Goal: Task Accomplishment & Management: Manage account settings

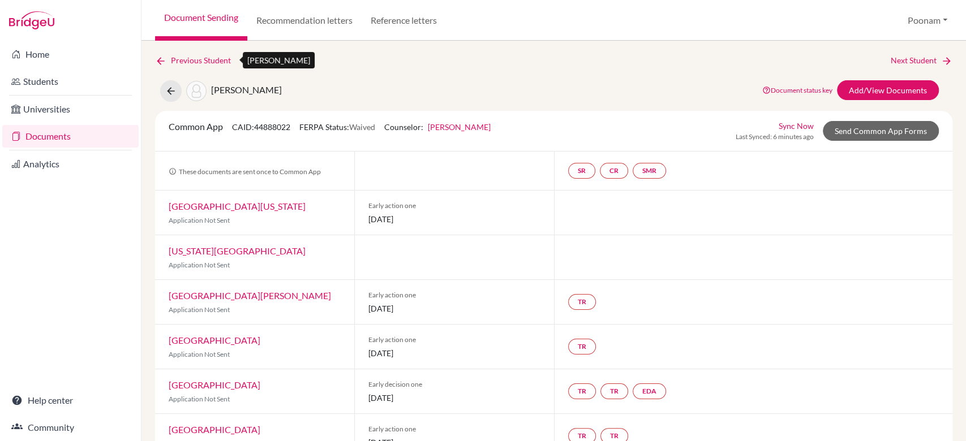
drag, startPoint x: 0, startPoint y: 0, endPoint x: 197, endPoint y: 63, distance: 207.4
click at [197, 63] on link "Previous Student" at bounding box center [197, 60] width 85 height 12
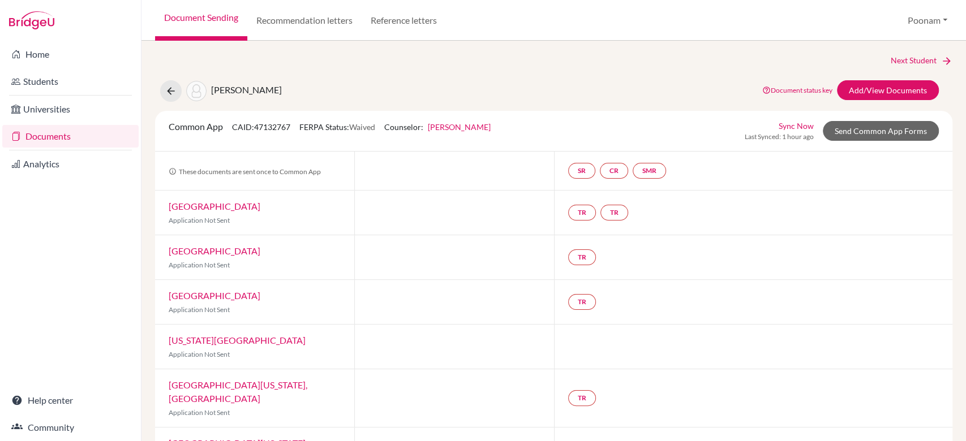
click at [409, 84] on div "Chowdhury, Anusha Document status key TR Requirement. Document not uploaded yet…" at bounding box center [554, 91] width 814 height 22
click at [63, 136] on link "Documents" at bounding box center [70, 136] width 136 height 23
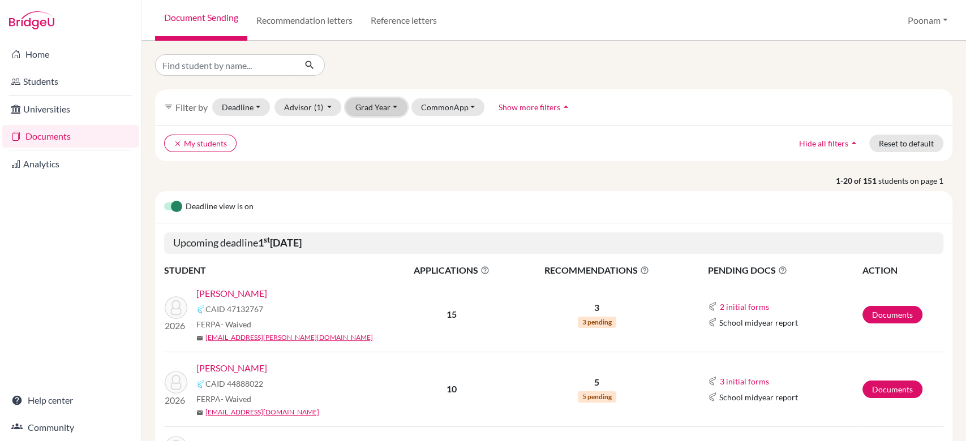
click at [368, 105] on button "Grad Year" at bounding box center [376, 107] width 61 height 18
click at [378, 188] on span "2026" at bounding box center [370, 186] width 20 height 14
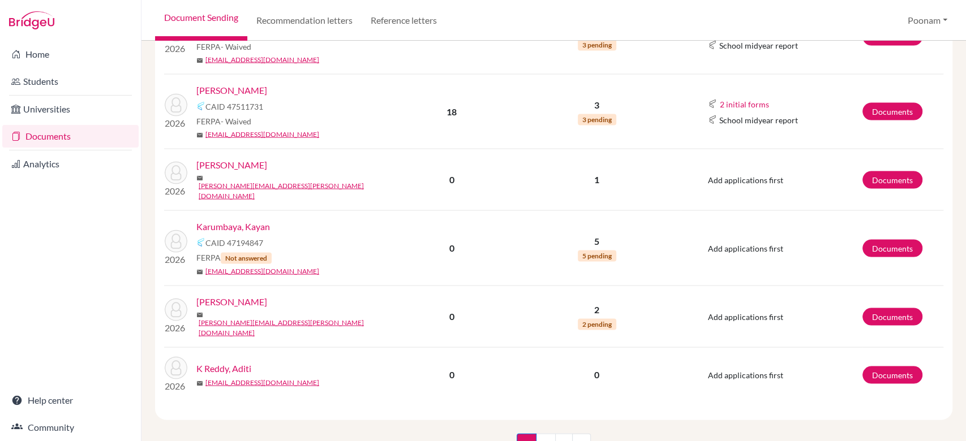
scroll to position [1465, 0]
click at [547, 433] on link "2" at bounding box center [546, 444] width 20 height 22
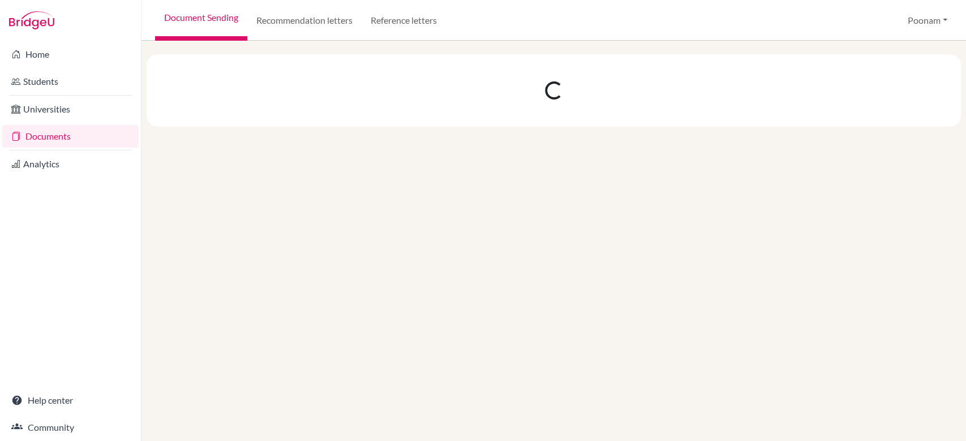
scroll to position [0, 0]
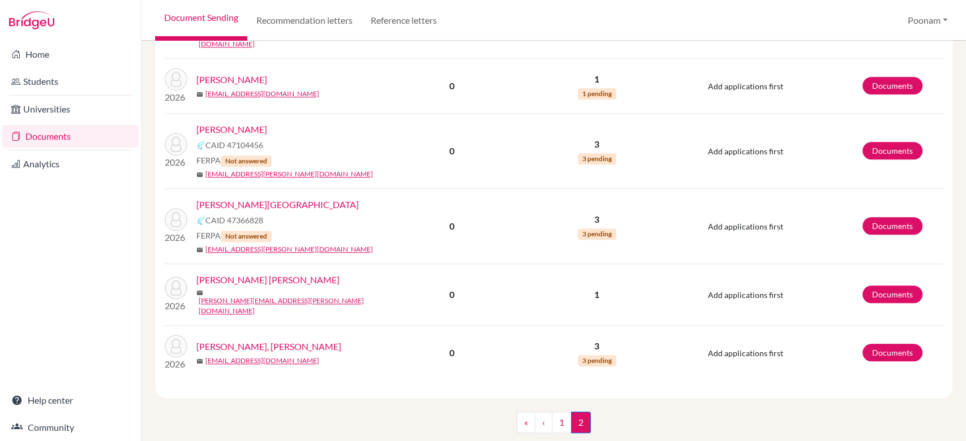
scroll to position [684, 0]
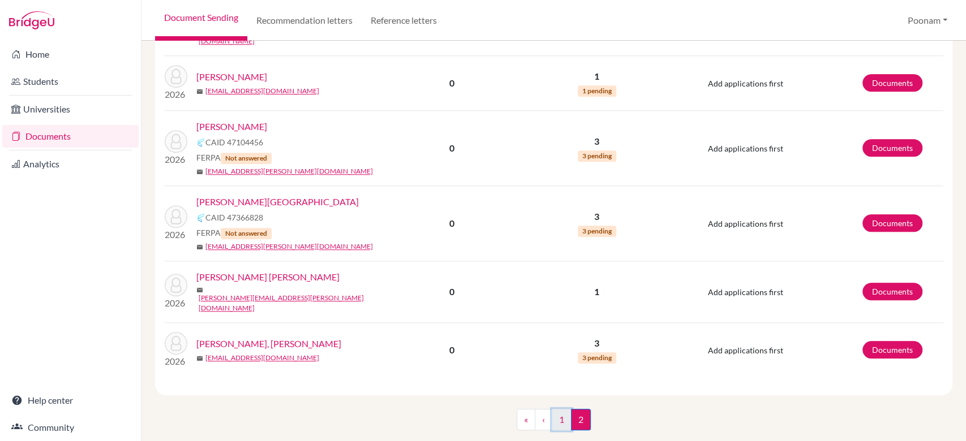
click at [557, 409] on link "1" at bounding box center [562, 420] width 20 height 22
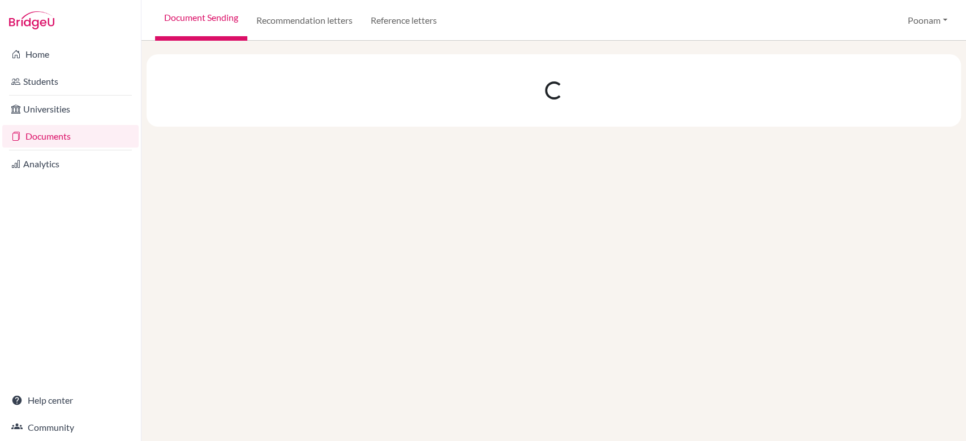
scroll to position [0, 0]
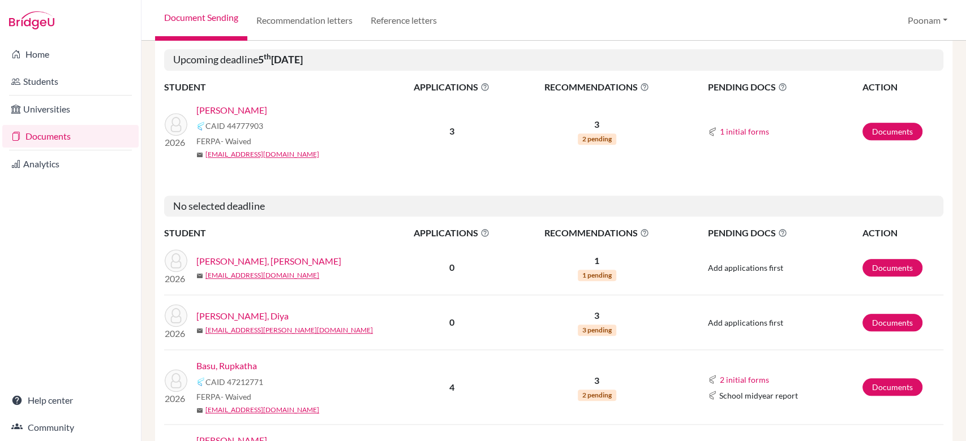
scroll to position [682, 0]
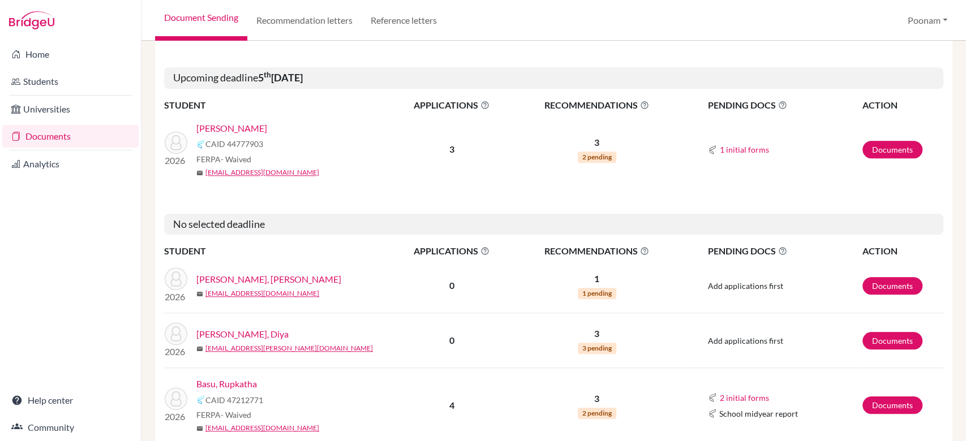
click at [244, 331] on link "[PERSON_NAME], Diya" at bounding box center [242, 335] width 92 height 14
click at [32, 72] on link "Students" at bounding box center [70, 81] width 136 height 23
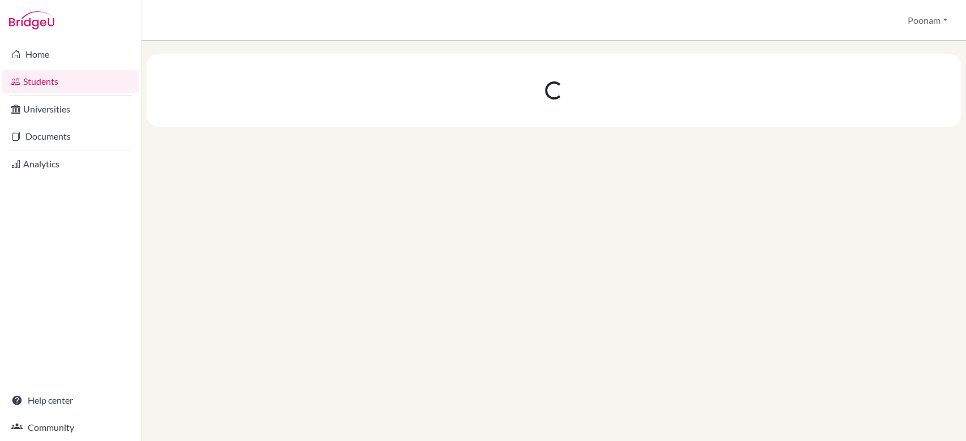
click at [33, 82] on link "Students" at bounding box center [70, 81] width 136 height 23
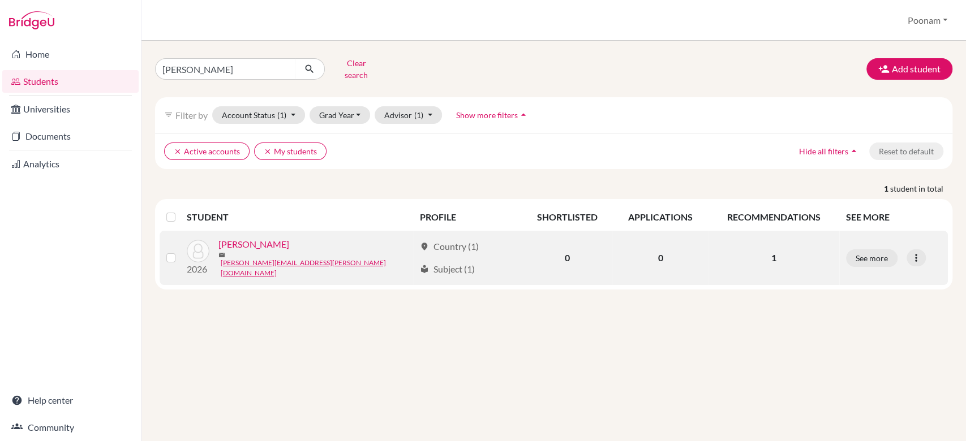
click at [267, 242] on link "[PERSON_NAME]" at bounding box center [253, 245] width 71 height 14
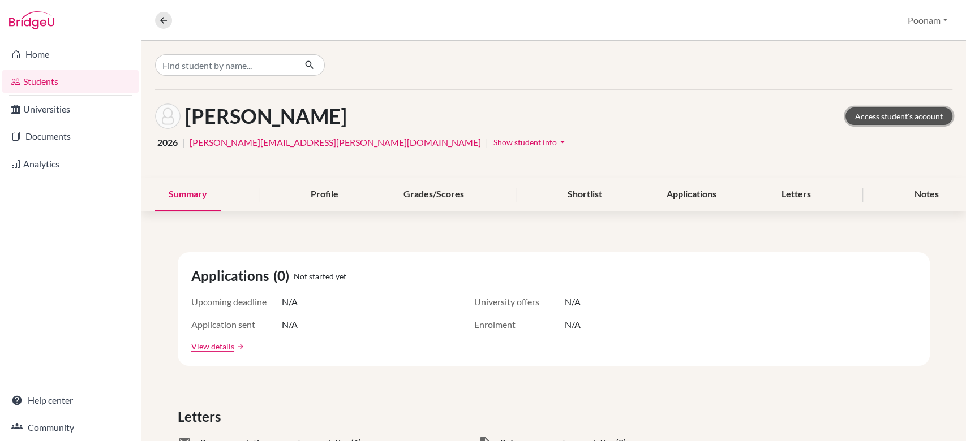
click at [858, 114] on link "Access student's account" at bounding box center [898, 117] width 107 height 18
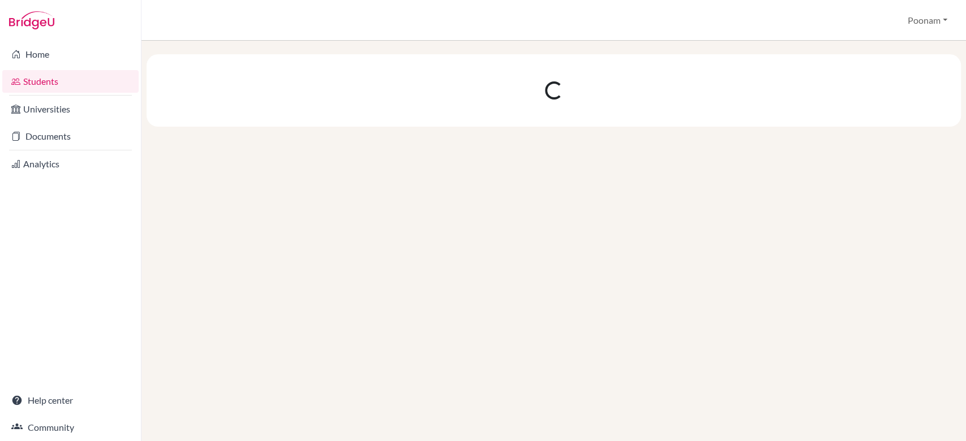
click at [69, 80] on link "Students" at bounding box center [70, 81] width 136 height 23
